Goal: Transaction & Acquisition: Subscribe to service/newsletter

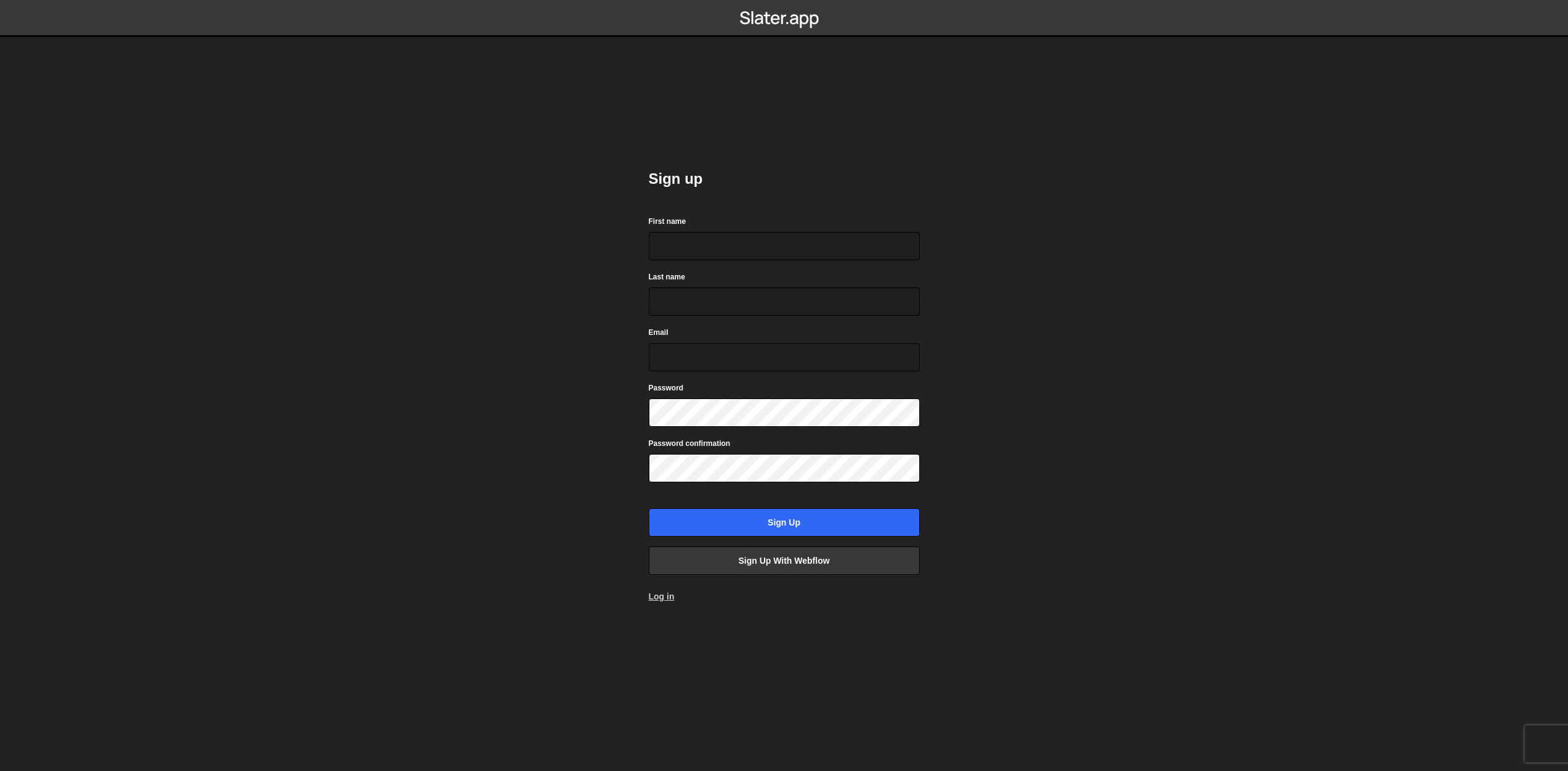
click at [660, 600] on link "Log in" at bounding box center [662, 596] width 26 height 10
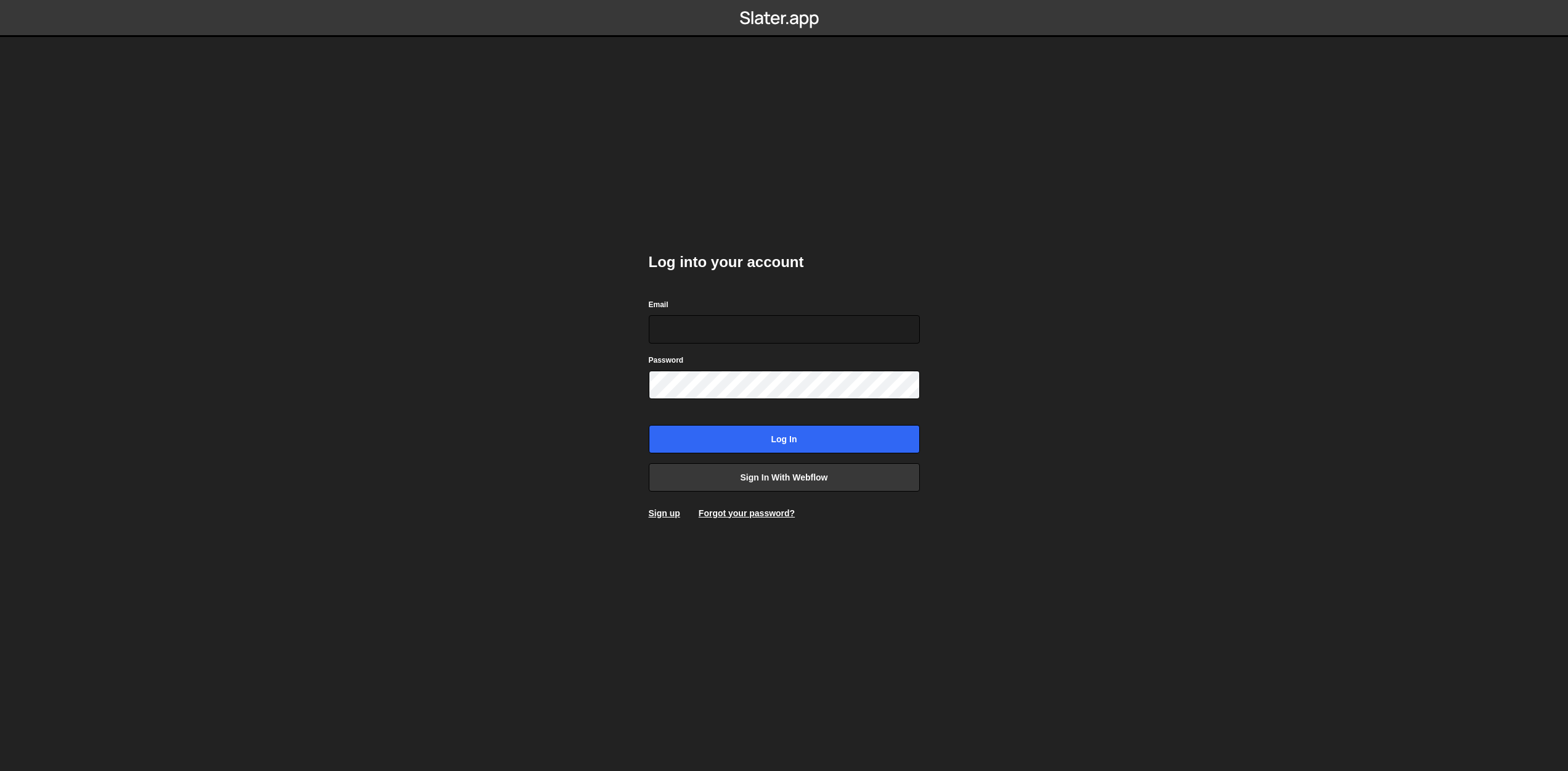
type input "info@reclamefabriek.nl"
click at [807, 434] on input "Log in" at bounding box center [784, 439] width 271 height 29
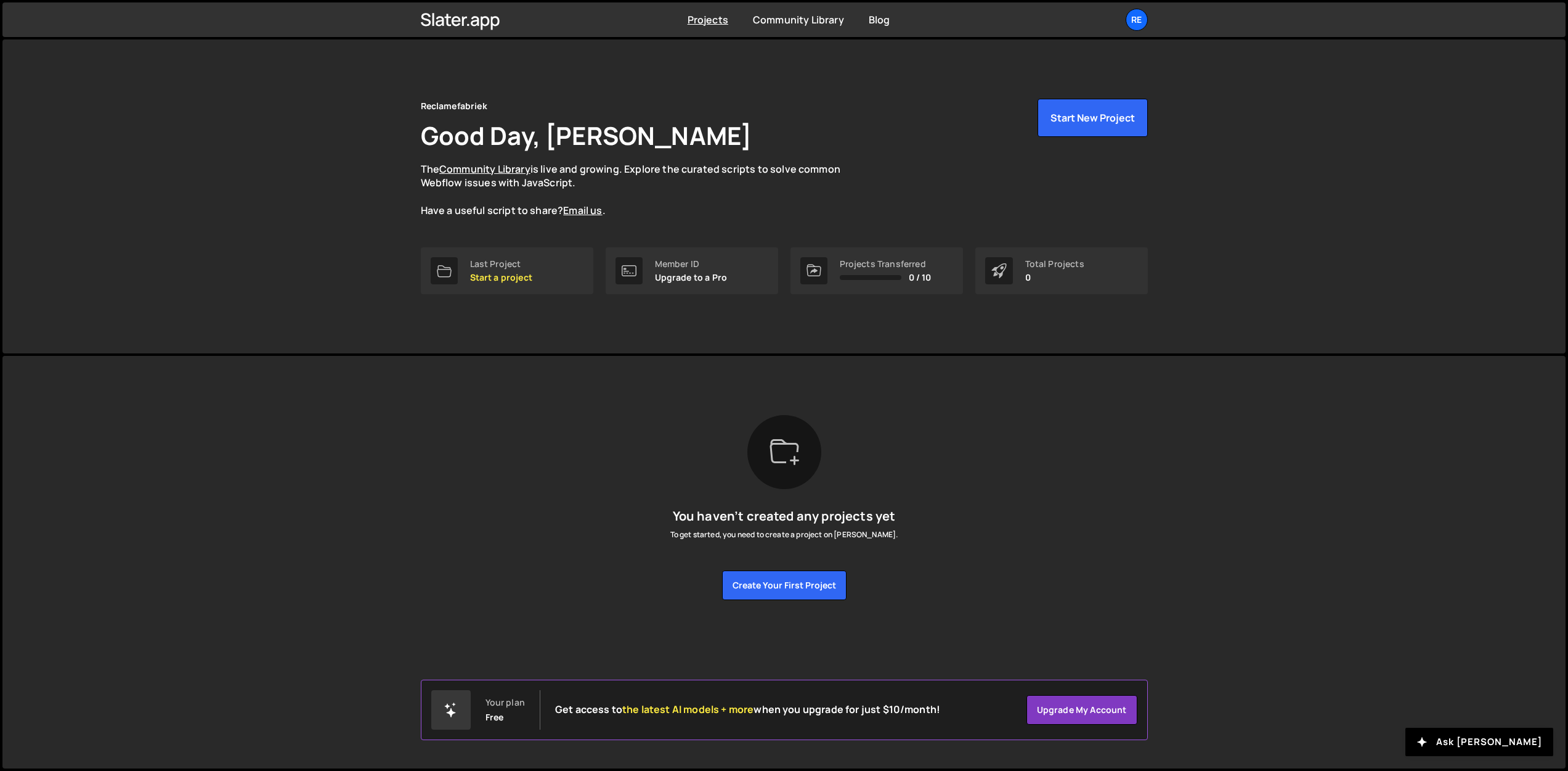
click at [711, 278] on p "Upgrade to a Pro" at bounding box center [691, 277] width 73 height 10
click at [689, 262] on div "Member ID" at bounding box center [691, 263] width 73 height 10
click at [632, 273] on icon at bounding box center [629, 271] width 15 height 15
click at [1138, 21] on div "Re" at bounding box center [1136, 19] width 22 height 22
click at [1034, 113] on link "Upgrade" at bounding box center [1070, 115] width 152 height 21
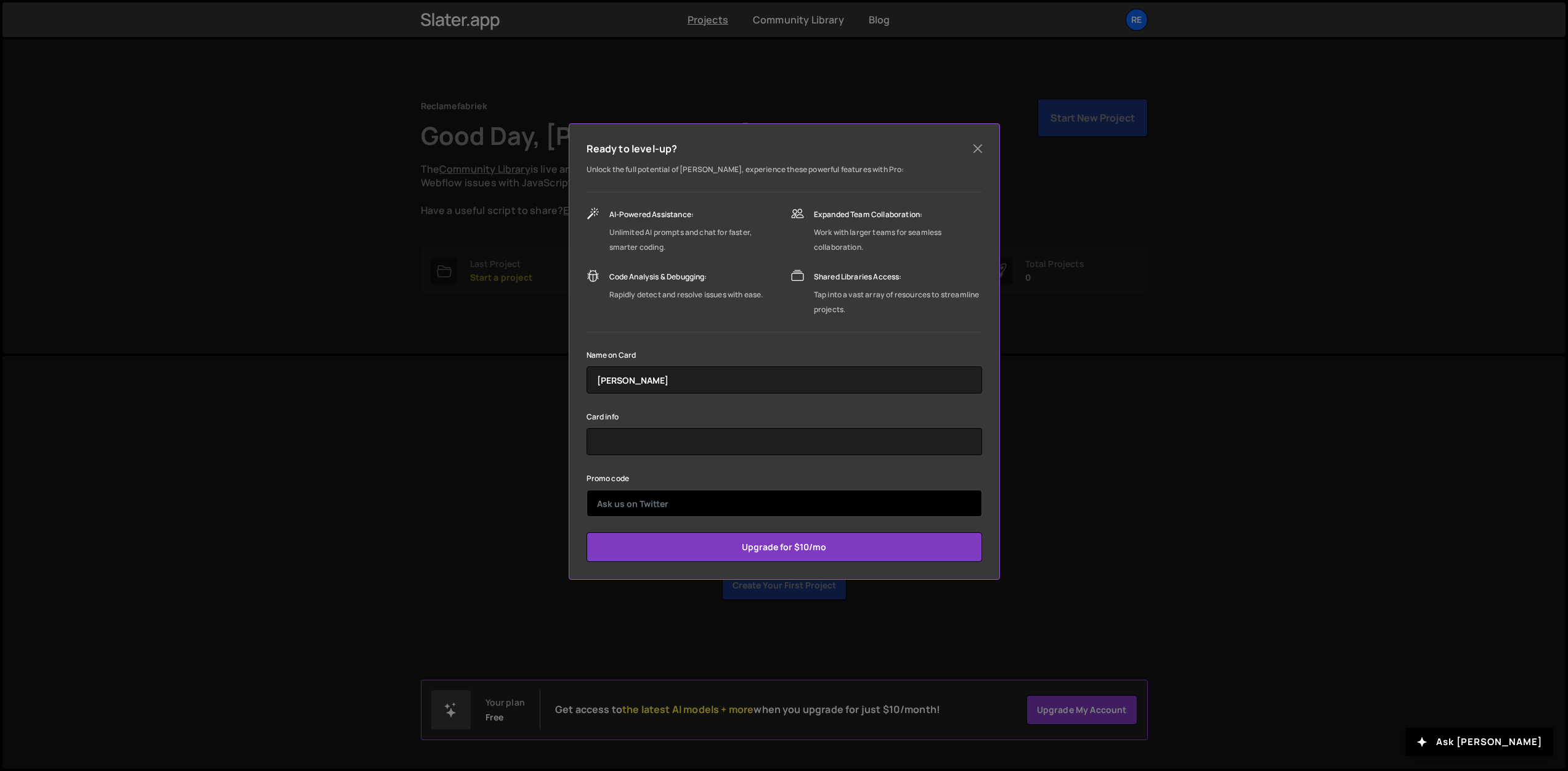
click at [761, 508] on input "text" at bounding box center [784, 503] width 395 height 27
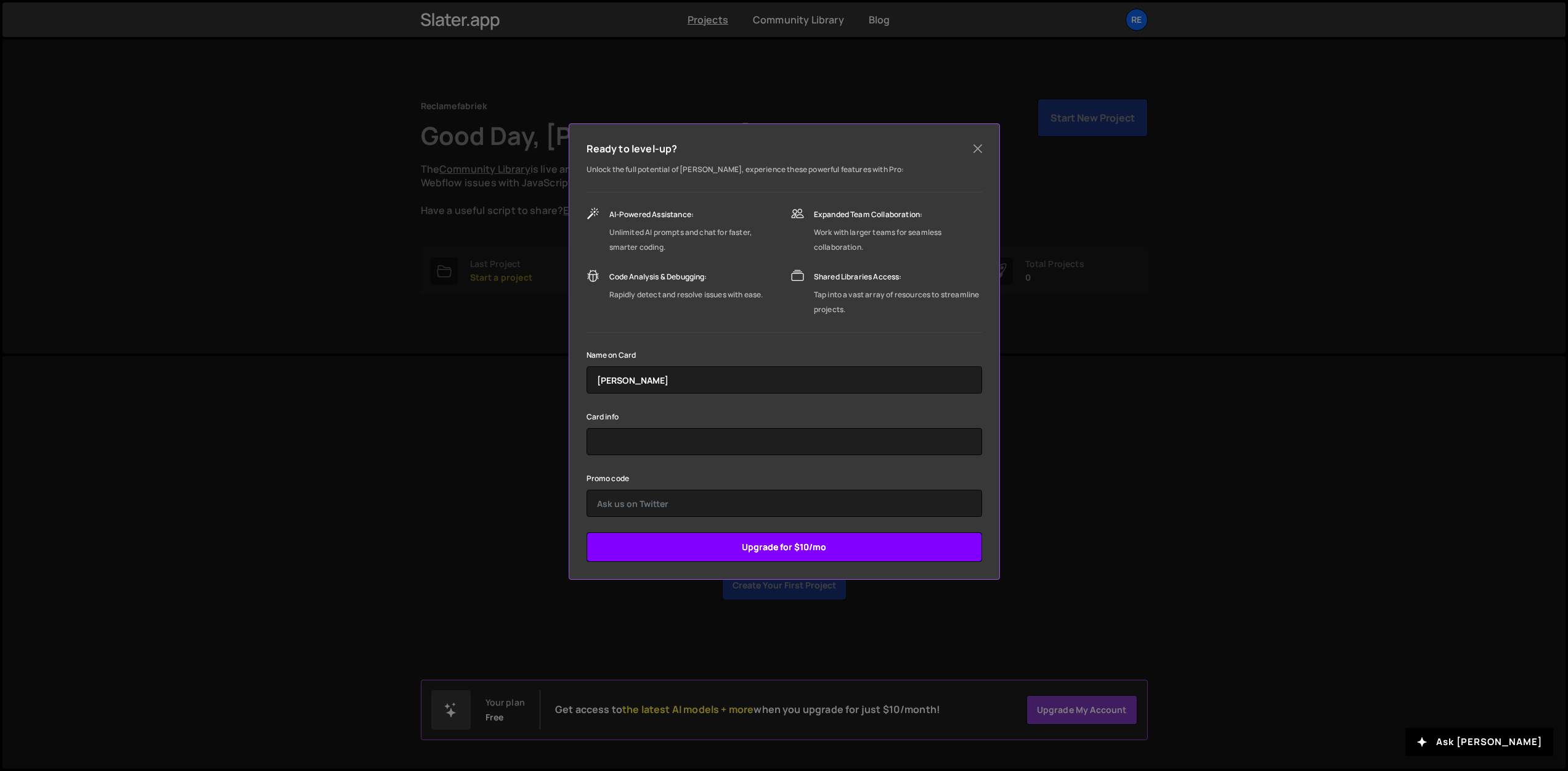
click at [768, 547] on input "Upgrade for $10/mo" at bounding box center [784, 547] width 395 height 30
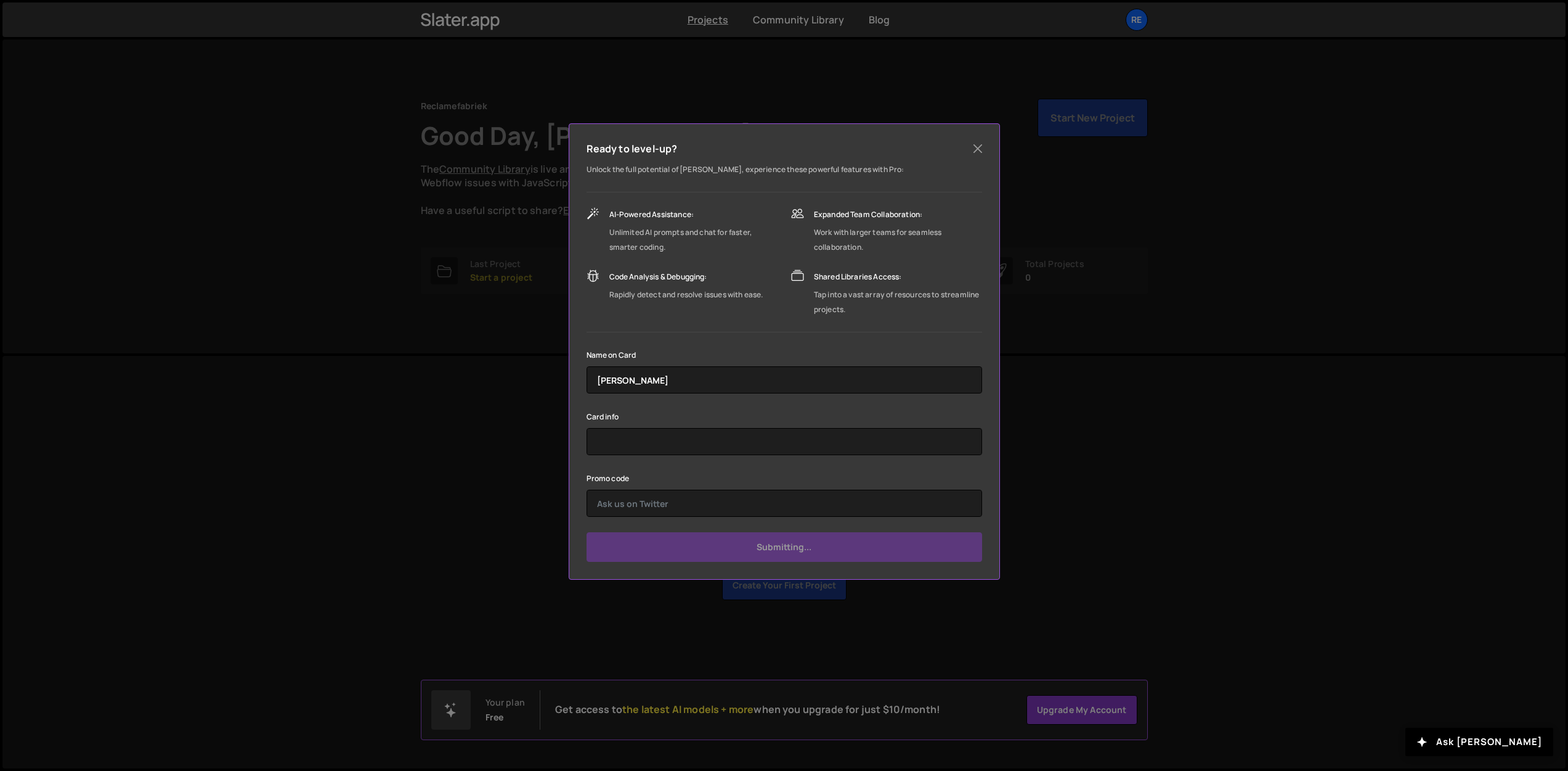
type input "Submit"
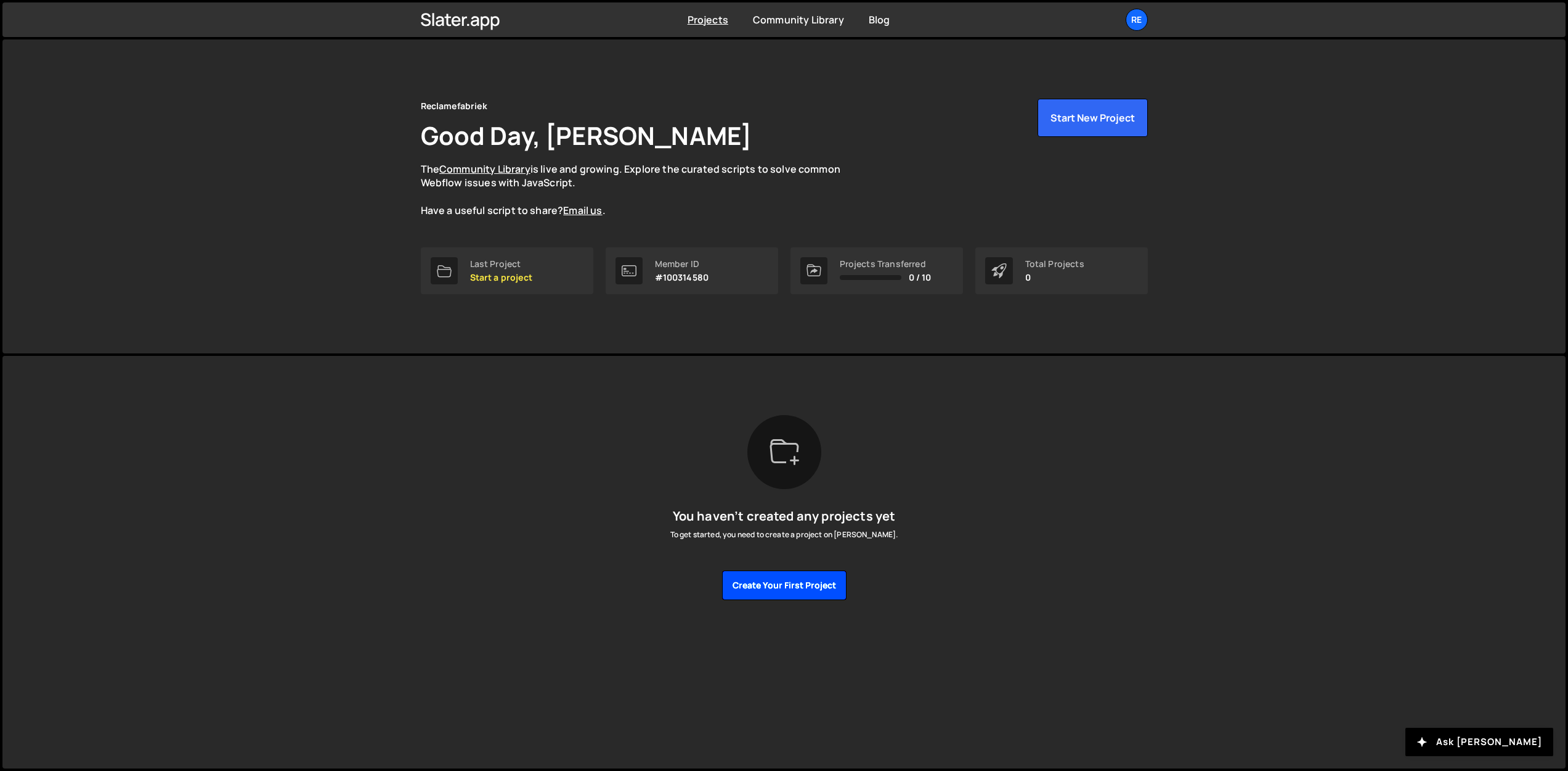
click at [768, 580] on button "Create your first project" at bounding box center [784, 585] width 125 height 30
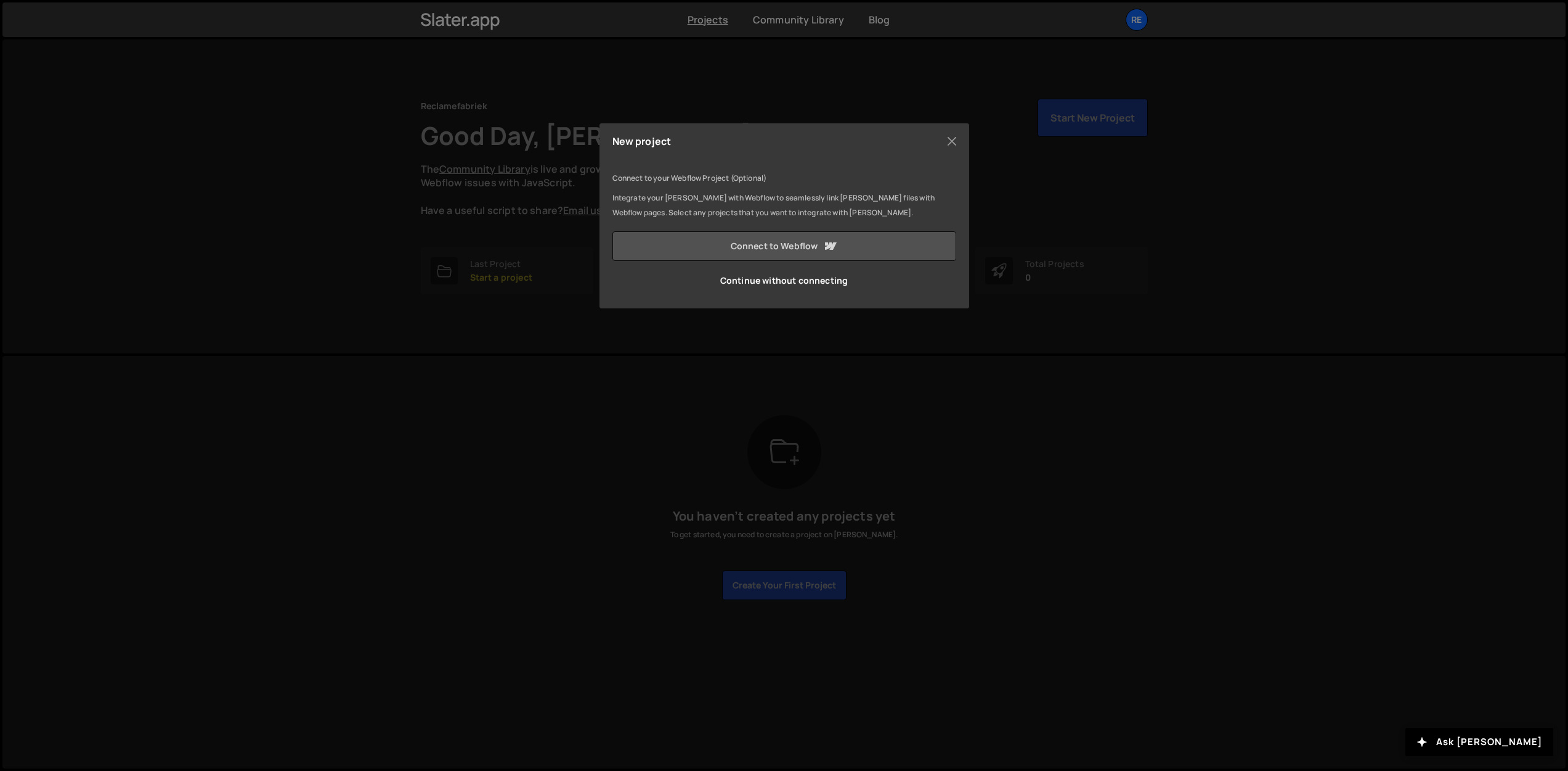
click at [807, 241] on link "Connect to Webflow" at bounding box center [784, 246] width 344 height 30
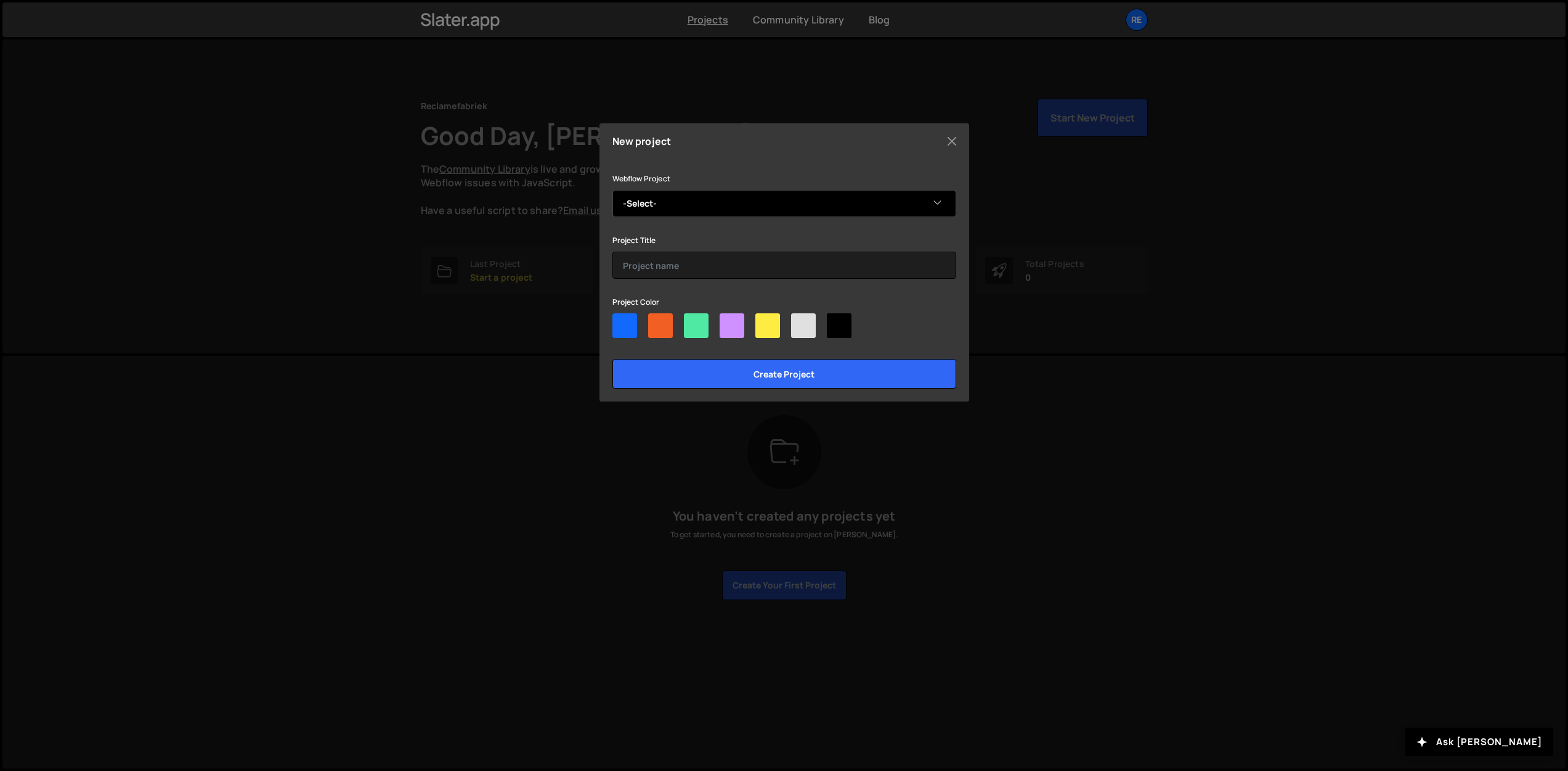
click at [732, 202] on select "-Select- Koen drone Twai Hebbeding Trouwclips [DOMAIN_NAME] bowlingschagen inst…" at bounding box center [784, 202] width 344 height 27
click at [950, 138] on button "Close" at bounding box center [952, 141] width 18 height 18
